Goal: Transaction & Acquisition: Subscribe to service/newsletter

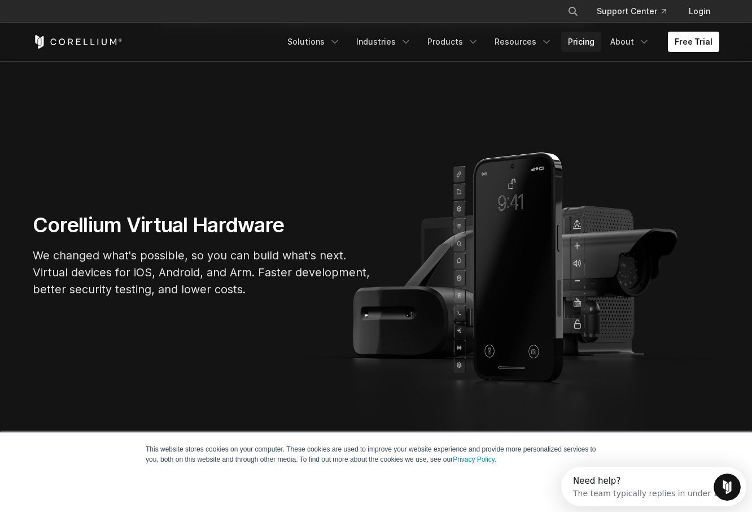
click at [577, 42] on link "Pricing" at bounding box center [581, 42] width 40 height 20
click at [701, 34] on link "Free Trial" at bounding box center [693, 42] width 51 height 20
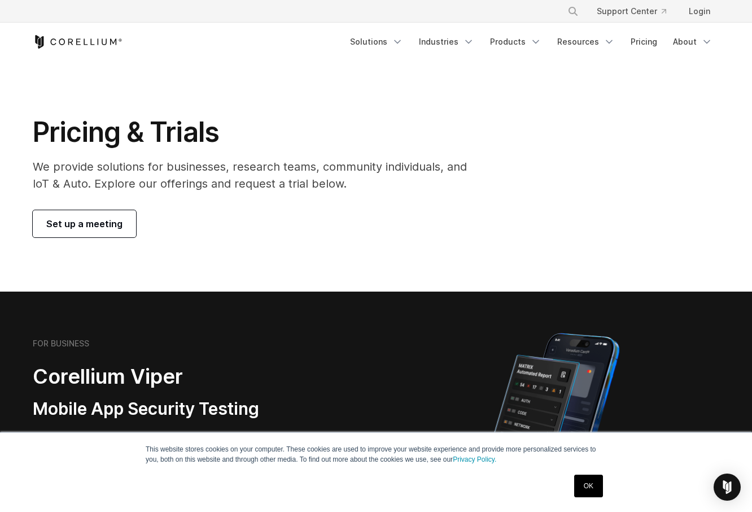
scroll to position [282, 0]
